Goal: Find specific page/section: Find specific page/section

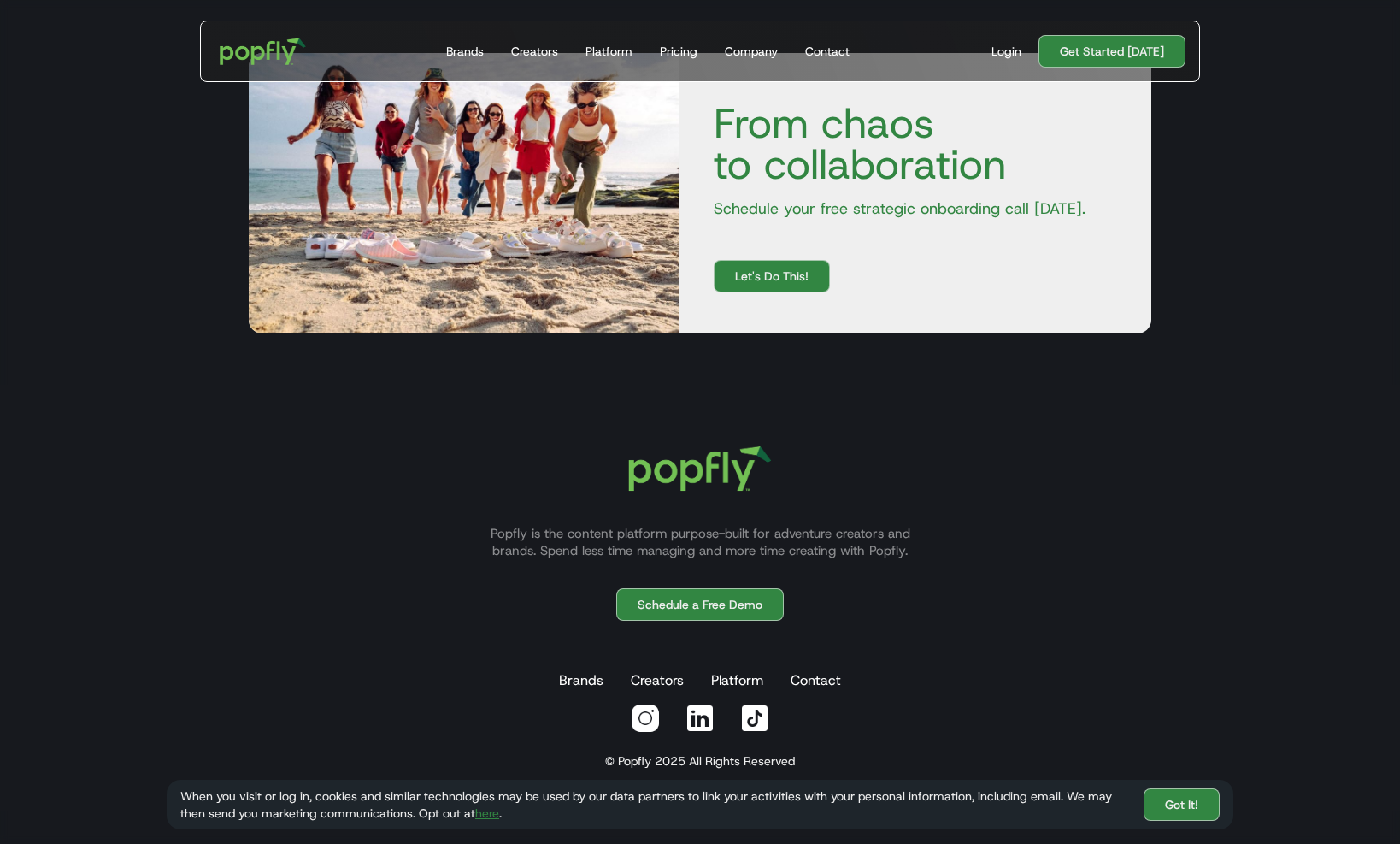
scroll to position [6144, 0]
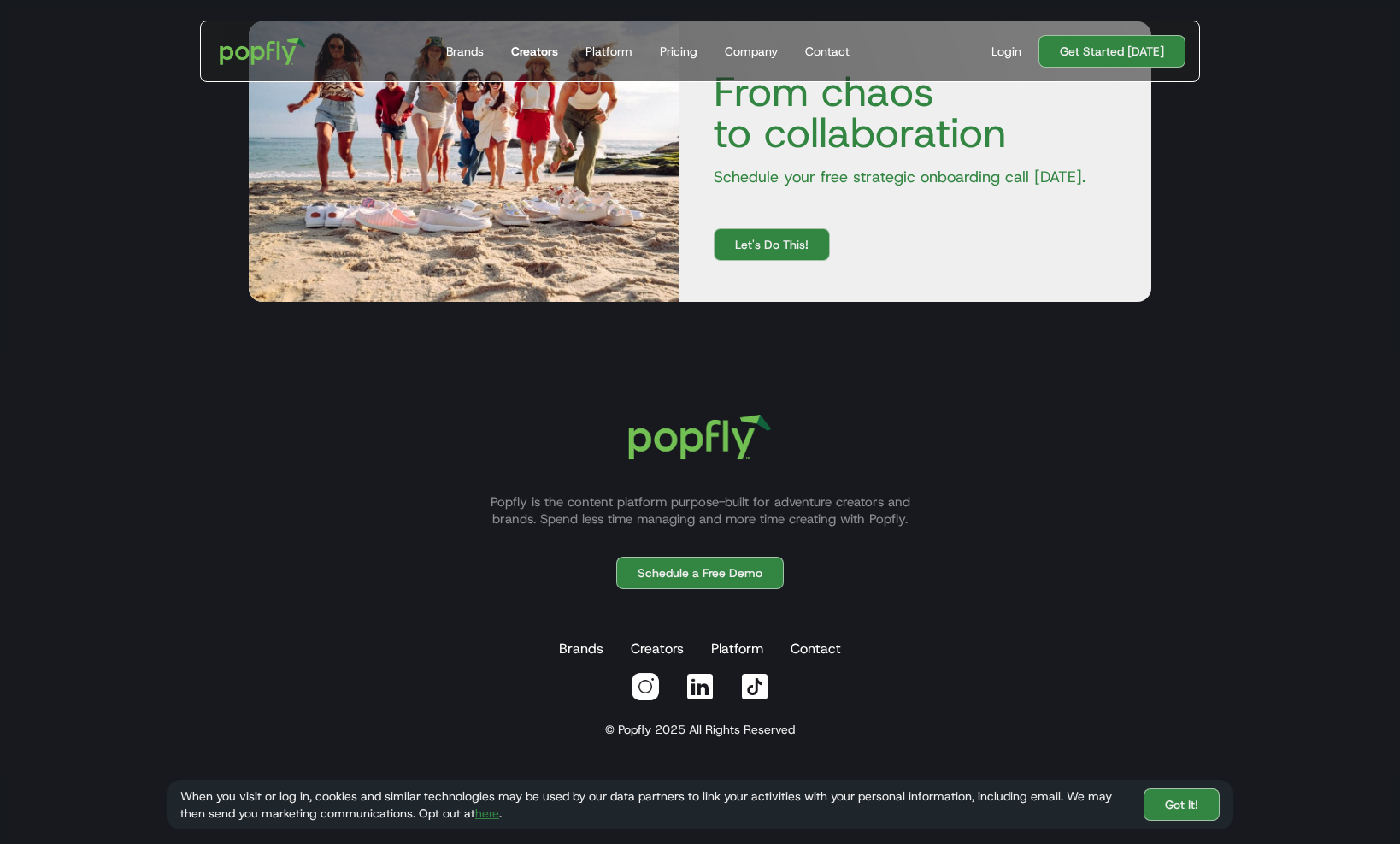
click at [513, 51] on link "Creators" at bounding box center [535, 51] width 61 height 60
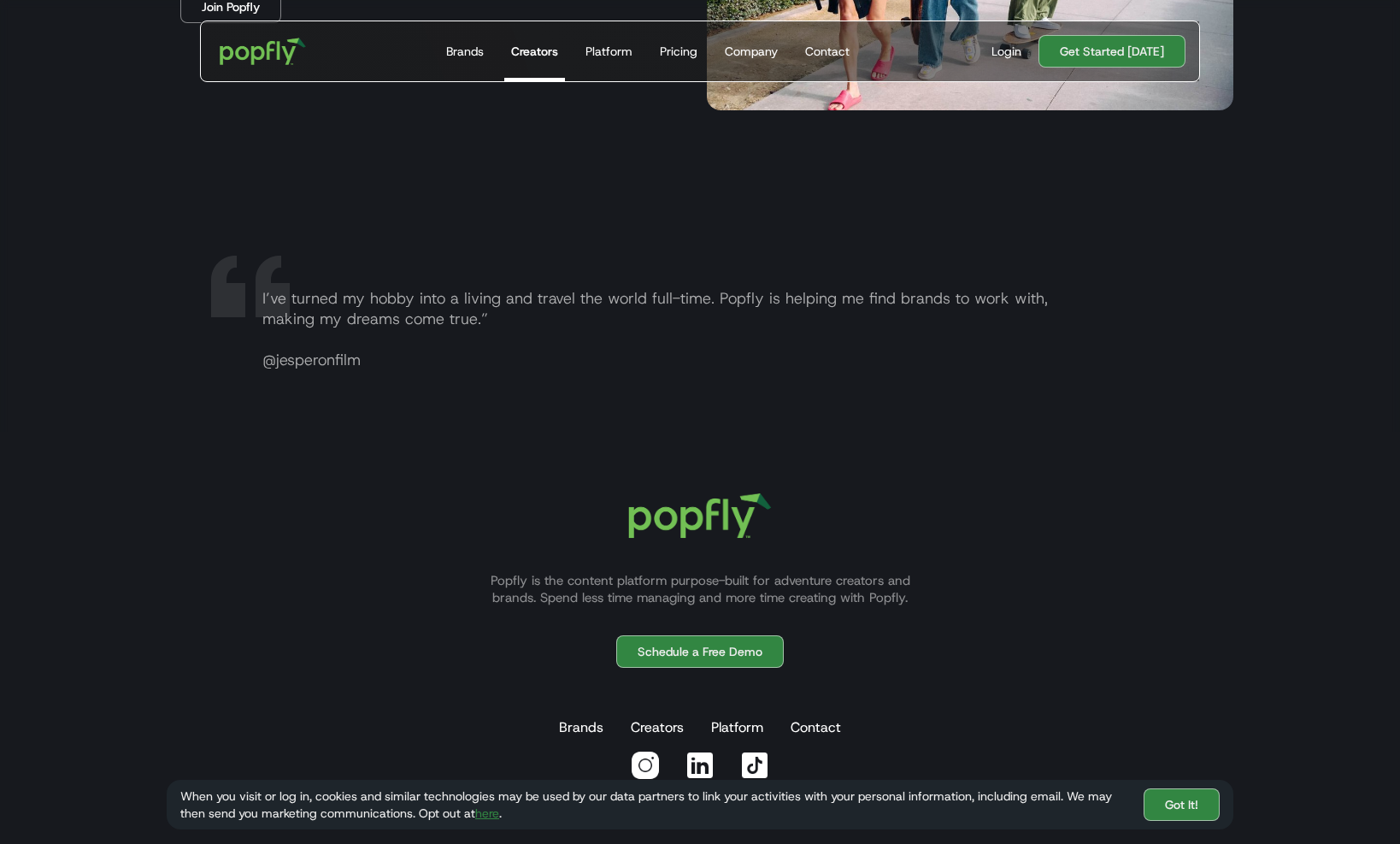
scroll to position [3400, 0]
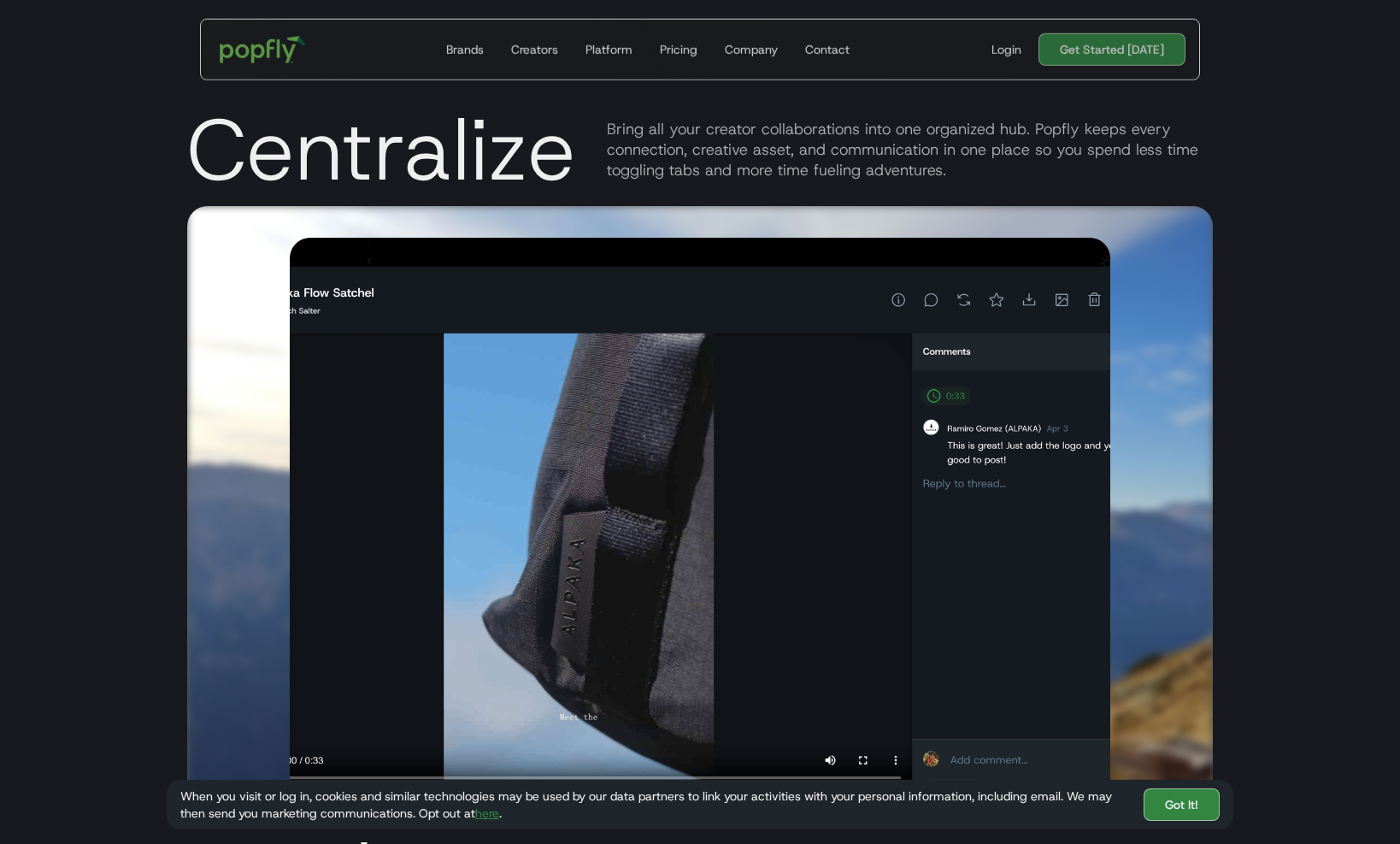
scroll to position [6144, 0]
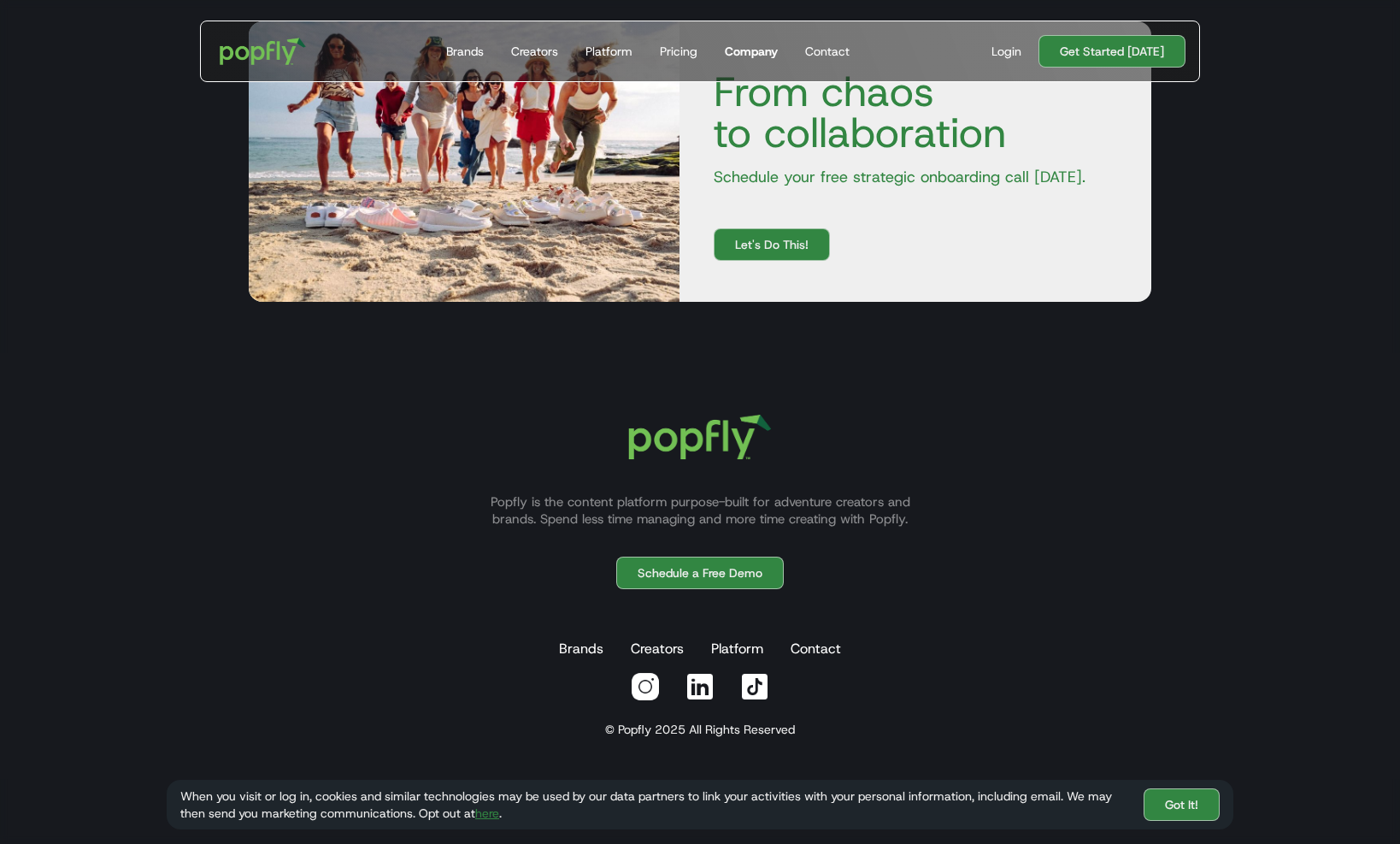
click at [769, 54] on div "Company" at bounding box center [751, 51] width 53 height 18
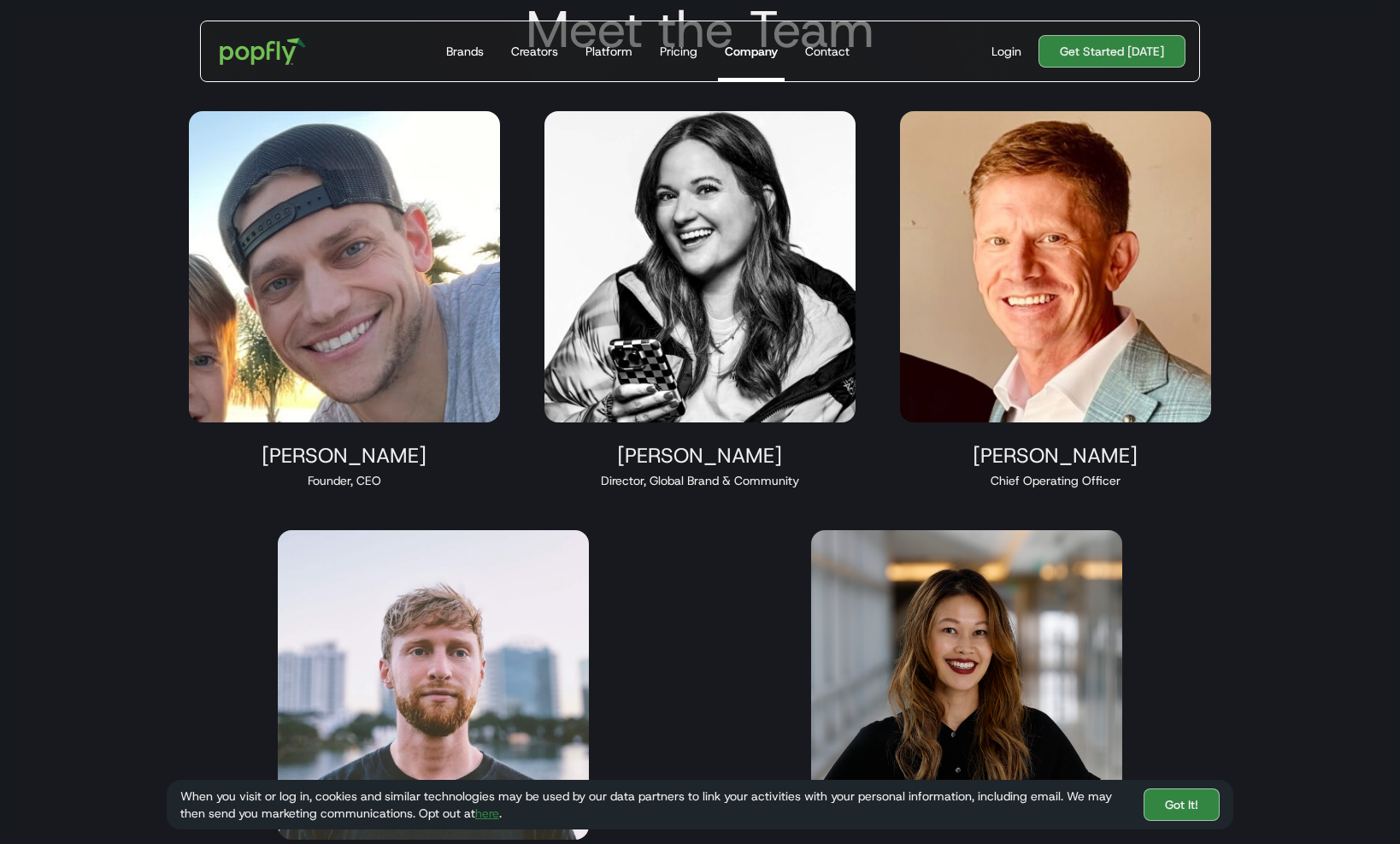
scroll to position [1165, 0]
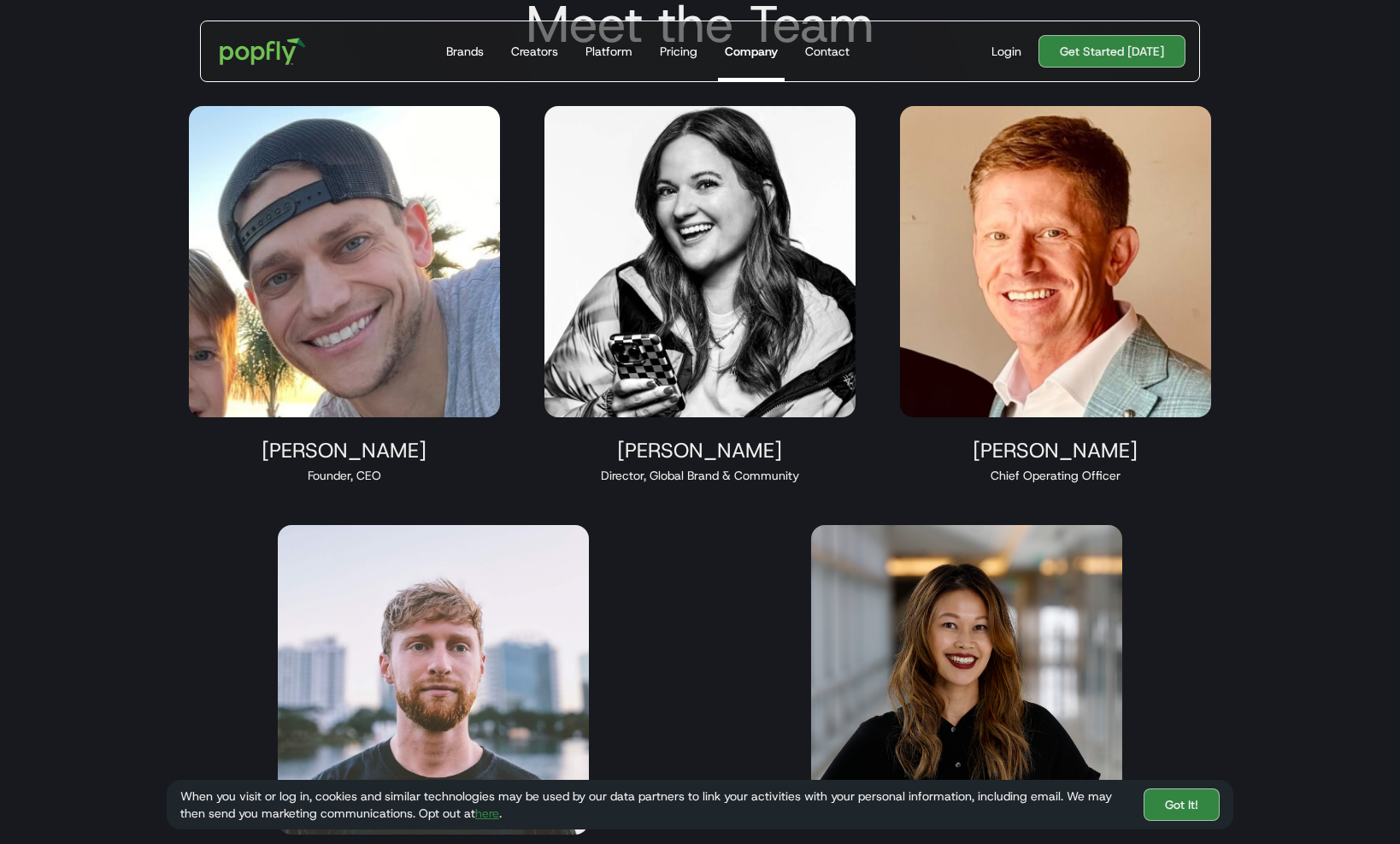
drag, startPoint x: 340, startPoint y: 461, endPoint x: 271, endPoint y: 456, distance: 69.2
click at [271, 456] on div "Taylor Hoekstra" at bounding box center [344, 451] width 311 height 26
copy div "Taylor Hoekstra"
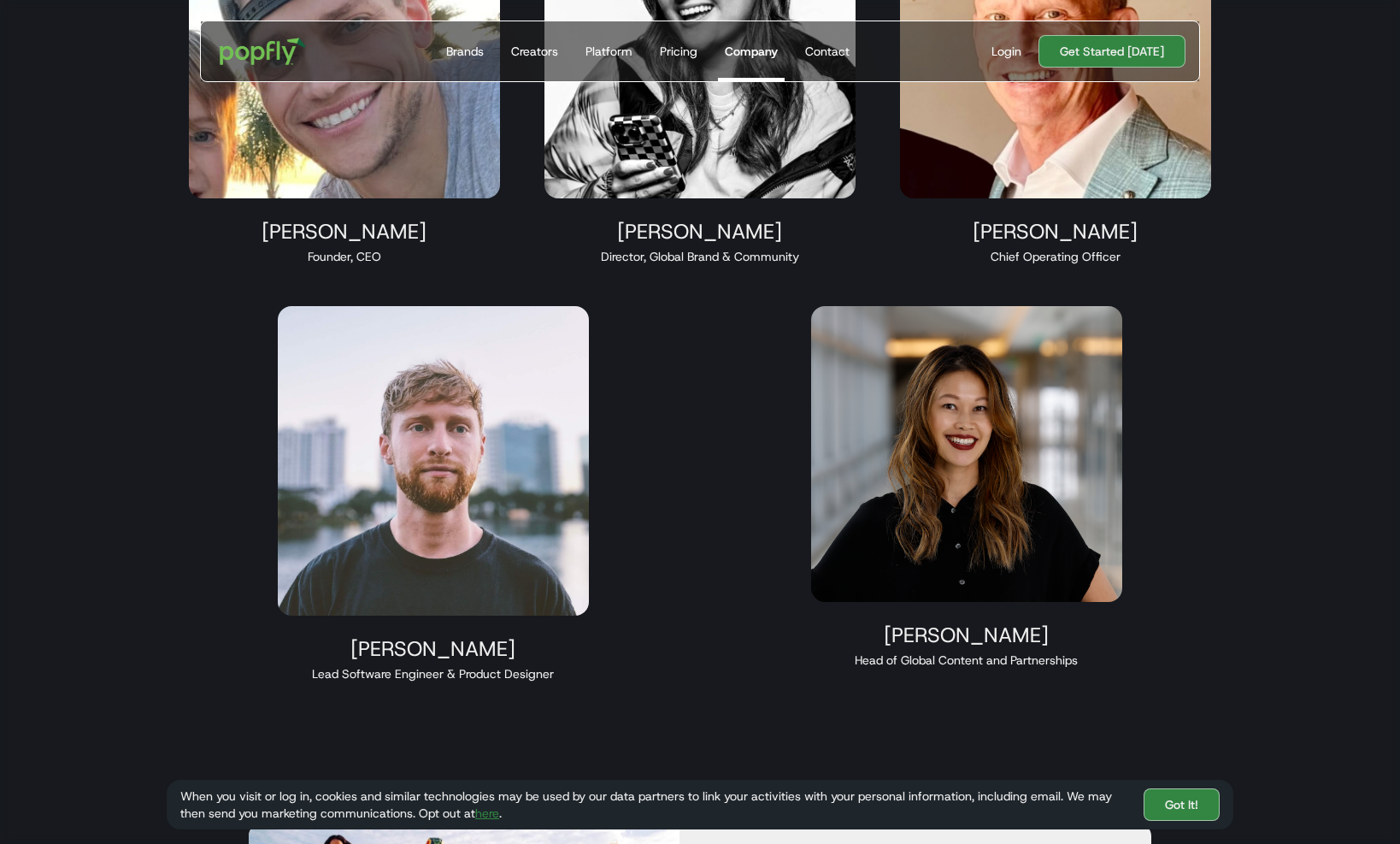
scroll to position [1385, 0]
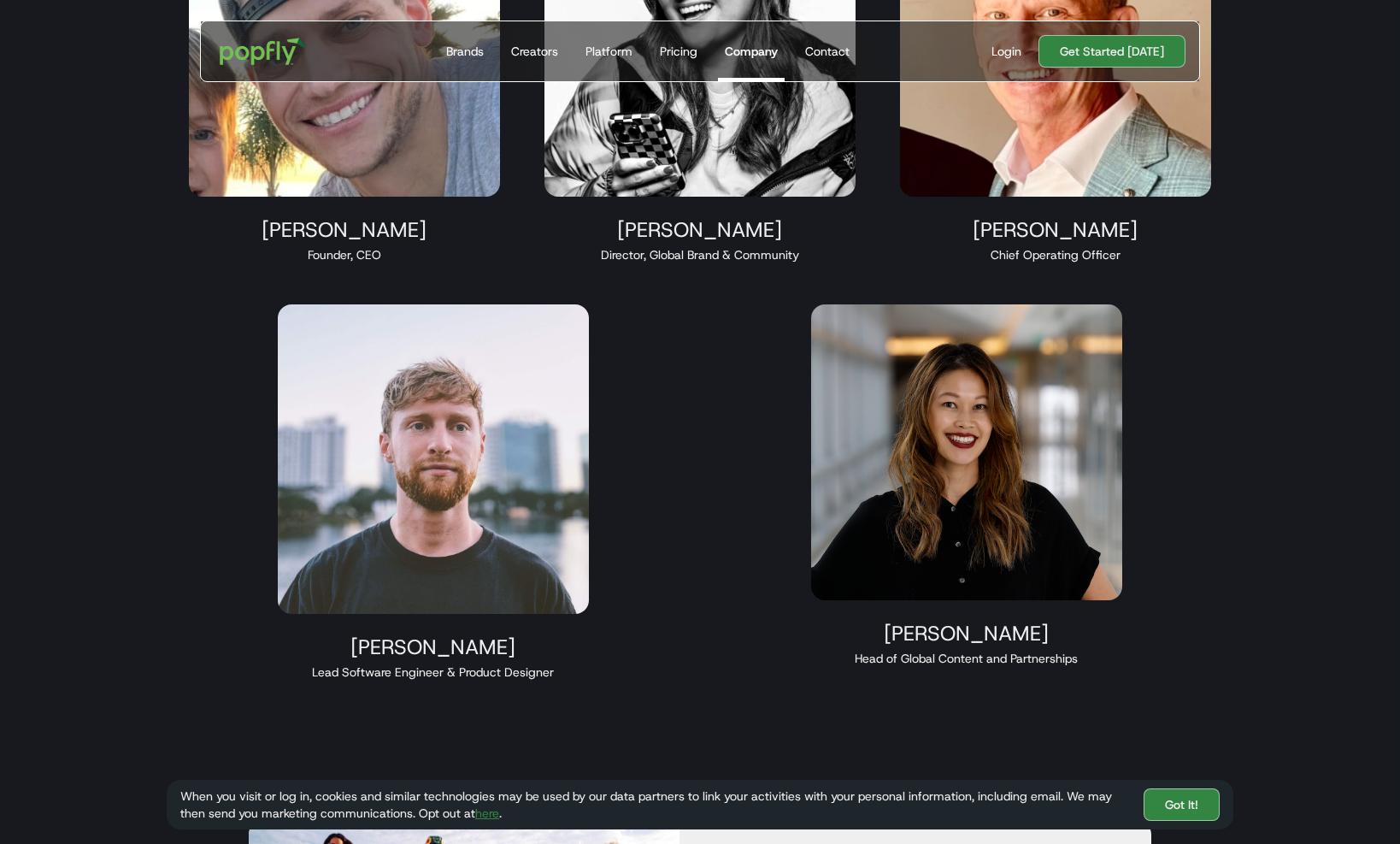
click at [489, 536] on img at bounding box center [433, 459] width 311 height 309
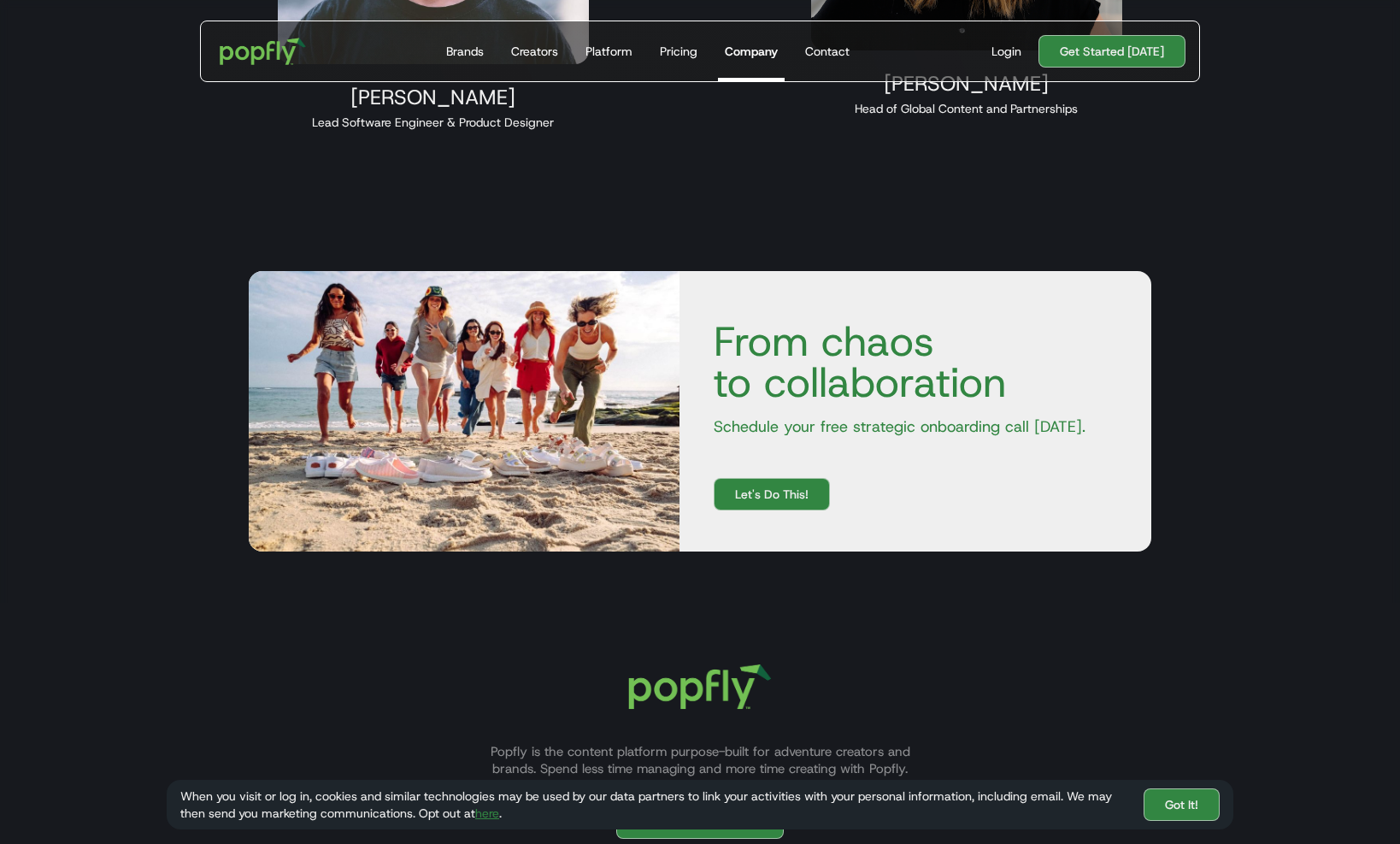
scroll to position [2029, 0]
